Goal: Check status

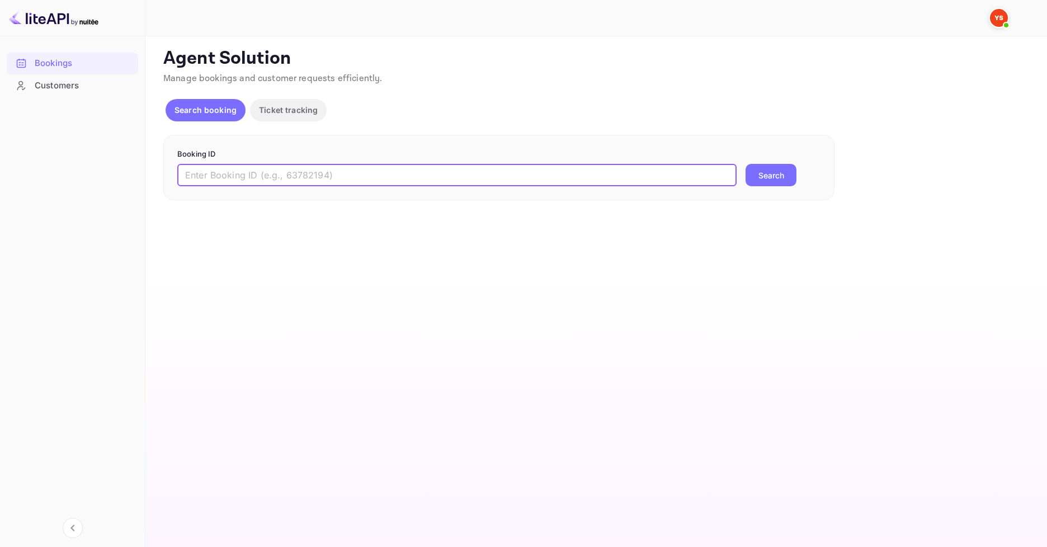
click at [344, 168] on input "text" at bounding box center [456, 175] width 559 height 22
paste input "9563878"
type input "9563878"
click at [782, 178] on button "Search" at bounding box center [770, 175] width 51 height 22
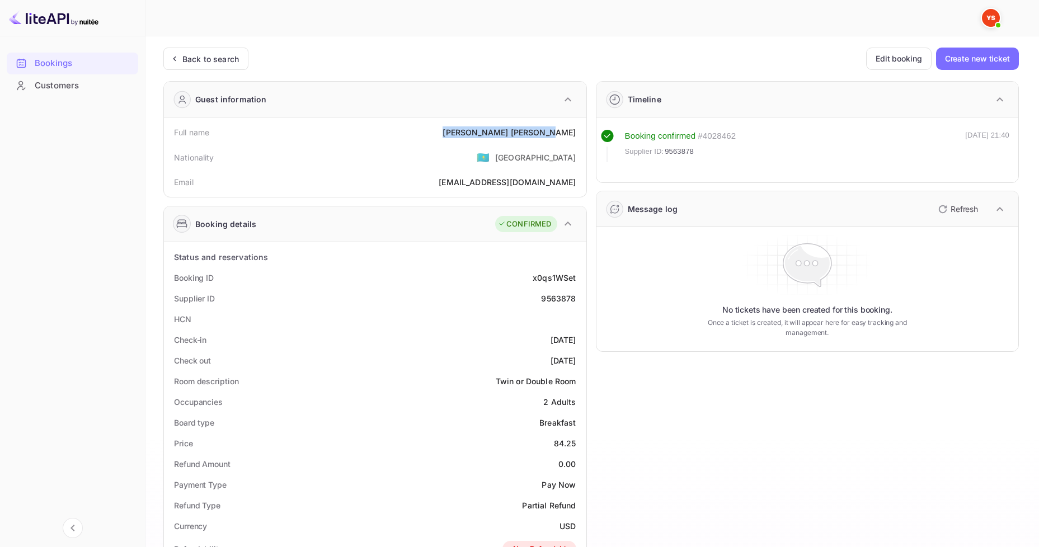
drag, startPoint x: 498, startPoint y: 138, endPoint x: 584, endPoint y: 133, distance: 86.8
click at [584, 133] on div "Full name [PERSON_NAME] Nationality 🇰🇿 [DEMOGRAPHIC_DATA] Email [EMAIL_ADDRESS]…" at bounding box center [375, 156] width 422 height 79
copy div "[PERSON_NAME]"
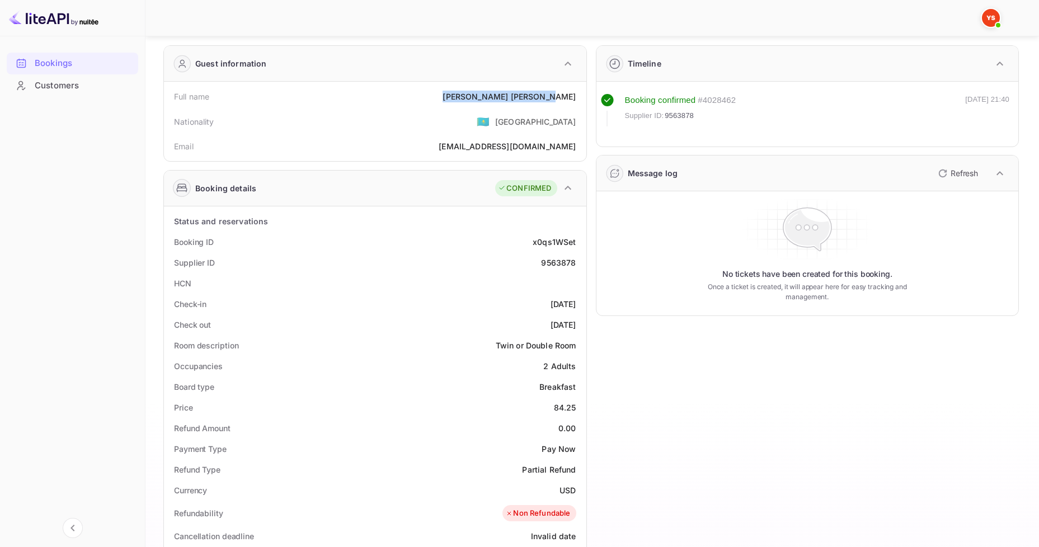
scroll to position [56, 0]
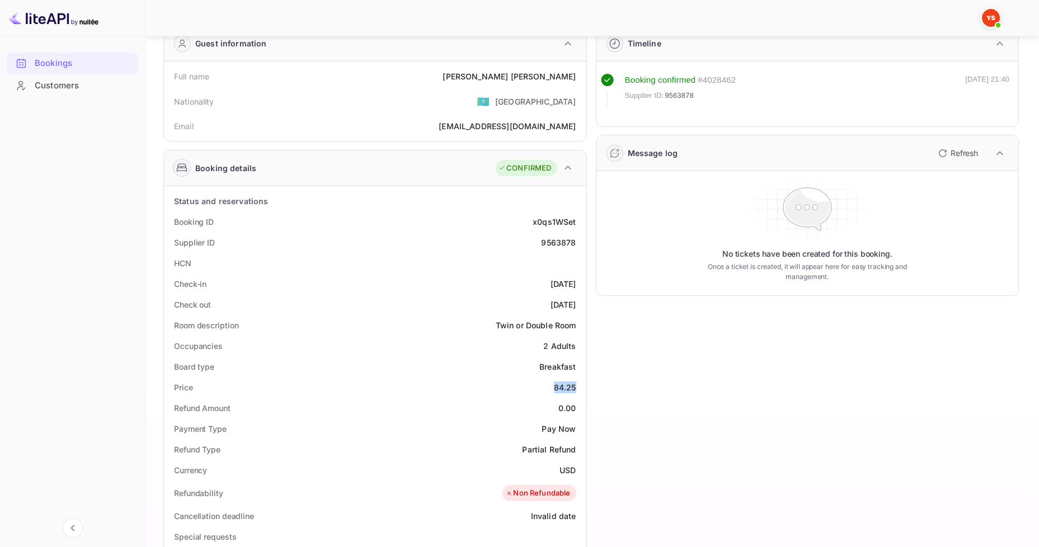
drag, startPoint x: 546, startPoint y: 390, endPoint x: 580, endPoint y: 388, distance: 34.2
click at [580, 388] on div "Price 84.25" at bounding box center [374, 387] width 413 height 21
copy div "84.25"
